Goal: Transaction & Acquisition: Purchase product/service

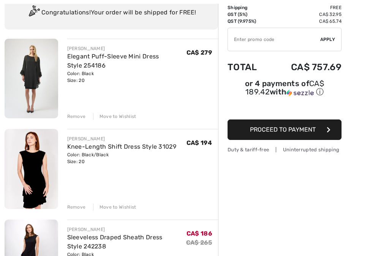
scroll to position [61, 0]
click at [46, 79] on img at bounding box center [32, 79] width 54 height 80
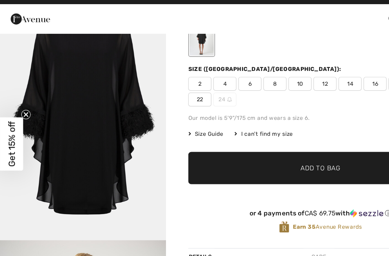
scroll to position [604, 0]
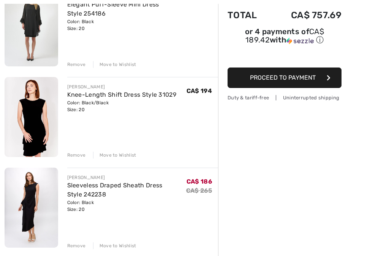
scroll to position [113, 0]
click at [111, 188] on link "Sleeveless Draped Sheath Dress Style 242238" at bounding box center [114, 190] width 95 height 16
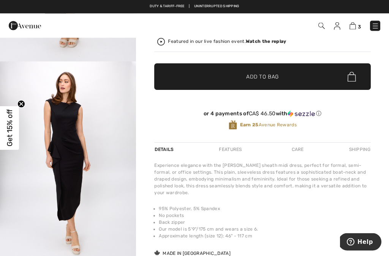
scroll to position [177, 0]
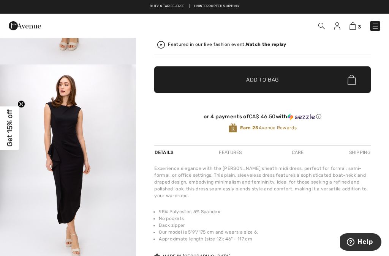
click at [70, 166] on img "2 / 6" at bounding box center [68, 167] width 136 height 204
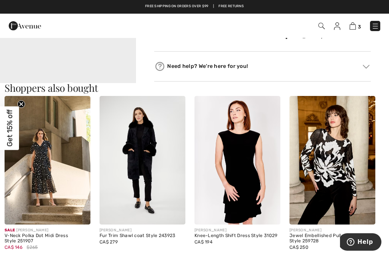
scroll to position [440, 0]
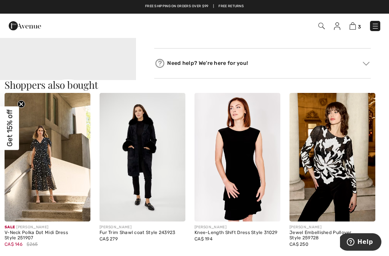
click at [246, 180] on img at bounding box center [237, 157] width 86 height 129
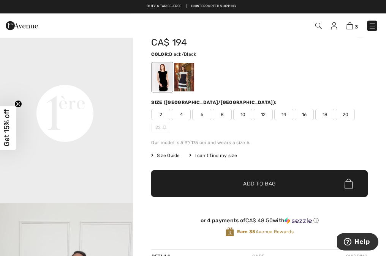
scroll to position [39, 0]
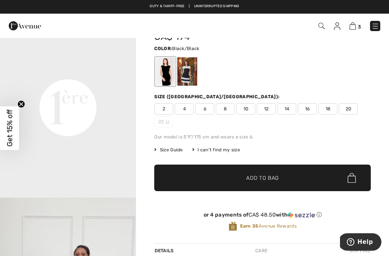
click at [351, 106] on span "20" at bounding box center [348, 108] width 19 height 11
click at [165, 77] on div at bounding box center [165, 71] width 20 height 28
click at [218, 179] on span "✔ Added to Bag Add to Bag" at bounding box center [262, 178] width 216 height 27
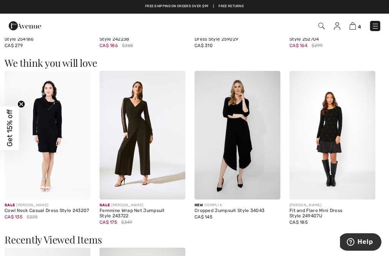
scroll to position [597, 0]
click at [355, 29] on img at bounding box center [352, 25] width 6 height 7
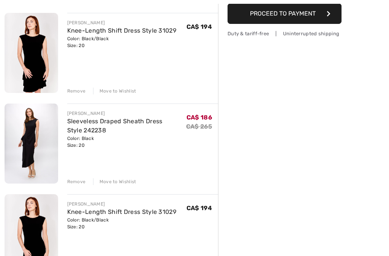
scroll to position [183, 0]
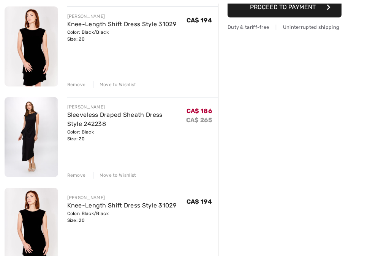
click at [256, 188] on div "Order Summary Details Items ( 4 ) CA$ 853.00 Promo code CA$ 0.00 Shipping Free …" at bounding box center [303, 169] width 171 height 631
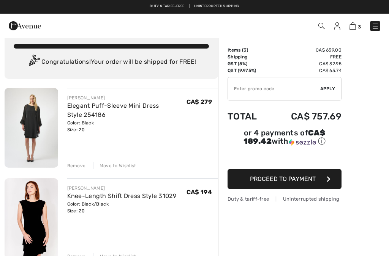
scroll to position [0, 0]
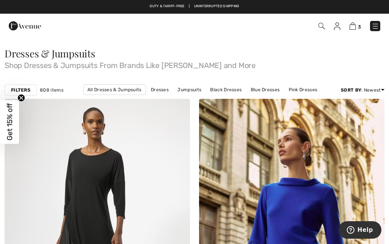
click at [166, 90] on link "Dresses" at bounding box center [159, 90] width 25 height 10
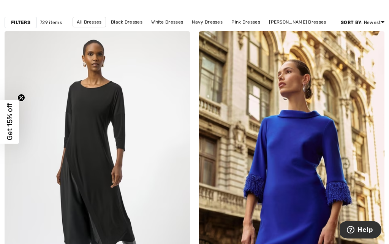
scroll to position [64, 0]
click at [138, 19] on link "Black Dresses" at bounding box center [126, 22] width 39 height 10
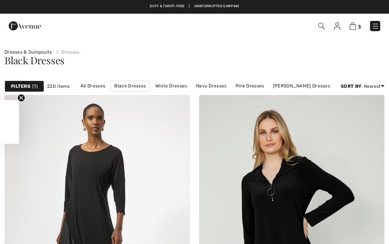
checkbox input "true"
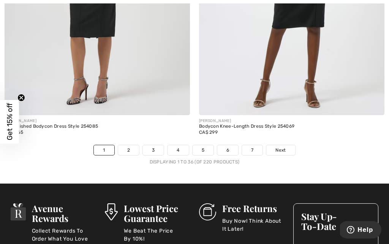
scroll to position [5704, 0]
click at [283, 147] on span "Next" at bounding box center [280, 150] width 10 height 7
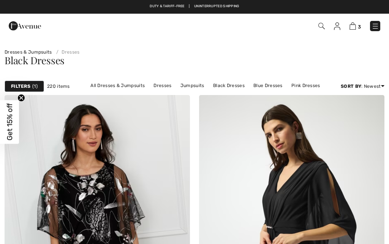
checkbox input "true"
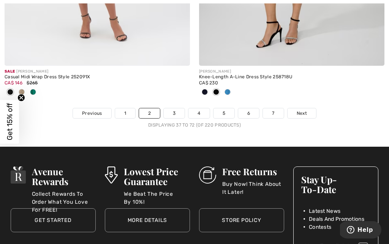
scroll to position [5804, 0]
click at [303, 110] on span "Next" at bounding box center [302, 113] width 10 height 7
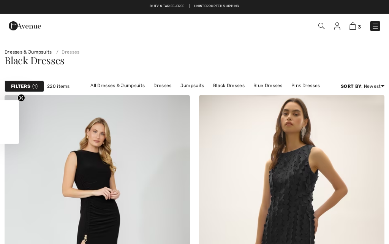
checkbox input "true"
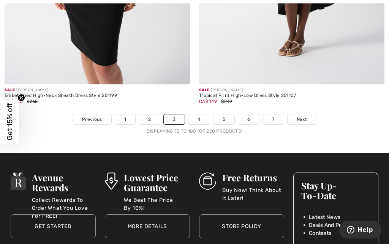
scroll to position [5823, 0]
click at [307, 115] on link "Next" at bounding box center [301, 119] width 28 height 10
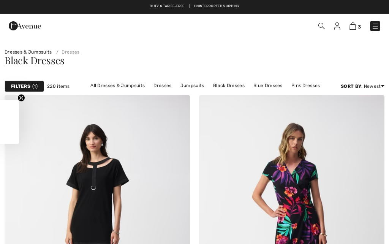
checkbox input "true"
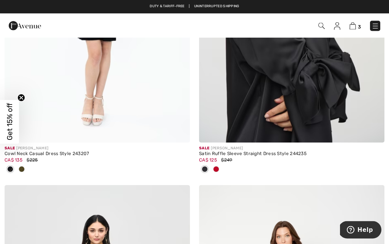
scroll to position [5438, 0]
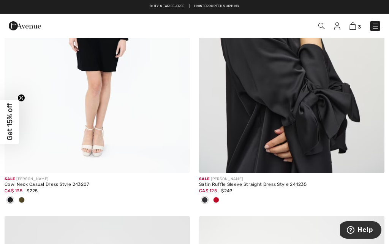
click at [350, 29] on img at bounding box center [352, 25] width 6 height 7
